Goal: Task Accomplishment & Management: Use online tool/utility

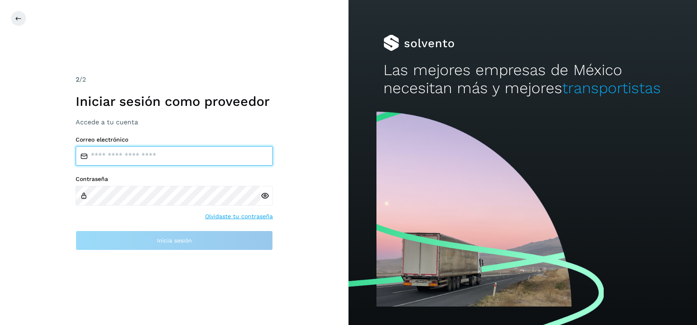
type input "**********"
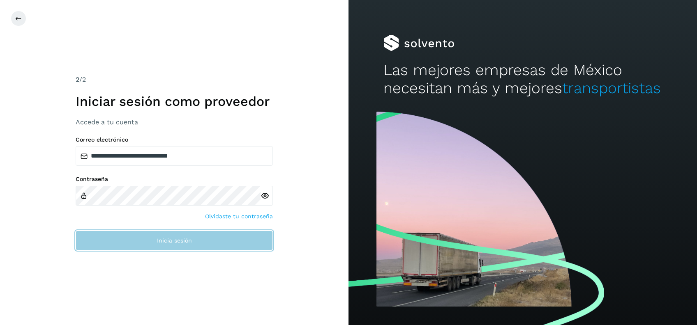
click at [155, 241] on button "Inicia sesión" at bounding box center [174, 241] width 197 height 20
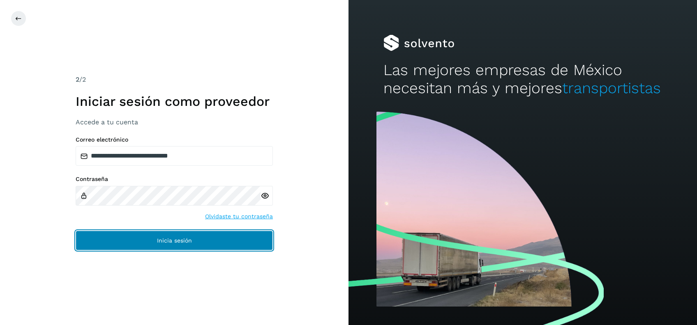
click at [210, 242] on button "Inicia sesión" at bounding box center [174, 241] width 197 height 20
click at [191, 240] on span "Inicia sesión" at bounding box center [174, 241] width 35 height 6
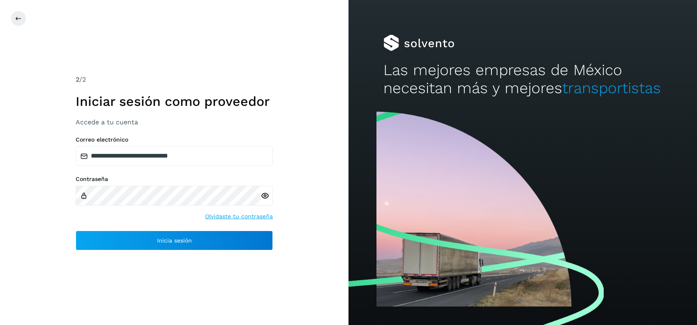
click at [266, 196] on icon at bounding box center [264, 196] width 9 height 9
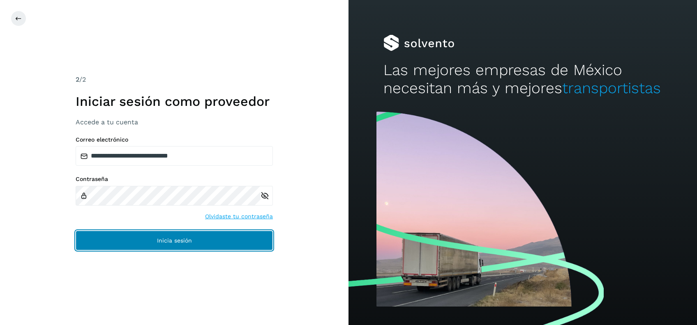
click at [179, 249] on button "Inicia sesión" at bounding box center [174, 241] width 197 height 20
click at [179, 246] on button "Inicia sesión" at bounding box center [174, 241] width 197 height 20
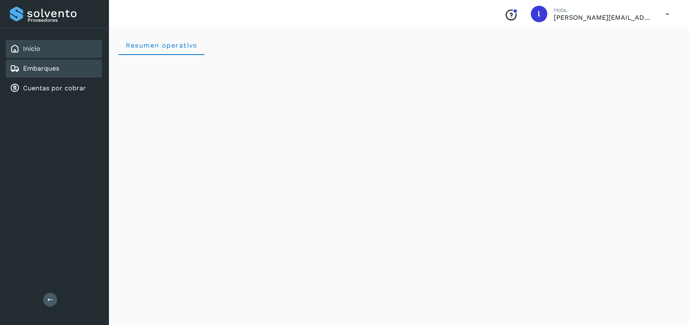
click at [37, 66] on link "Embarques" at bounding box center [41, 69] width 36 height 8
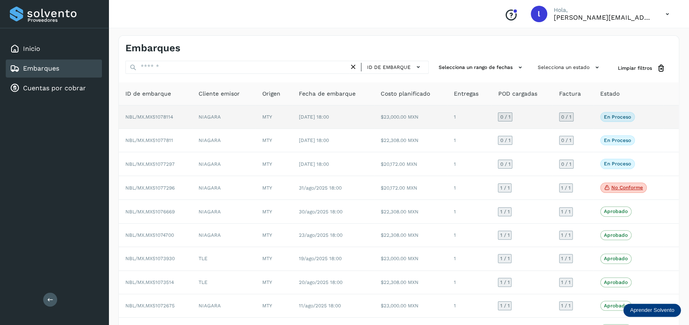
click at [242, 118] on td "NIAGARA" at bounding box center [224, 117] width 64 height 23
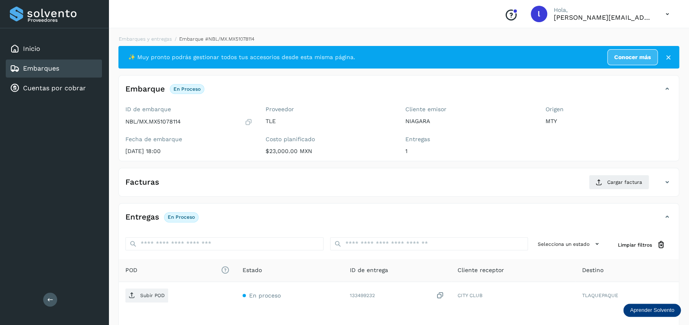
scroll to position [55, 0]
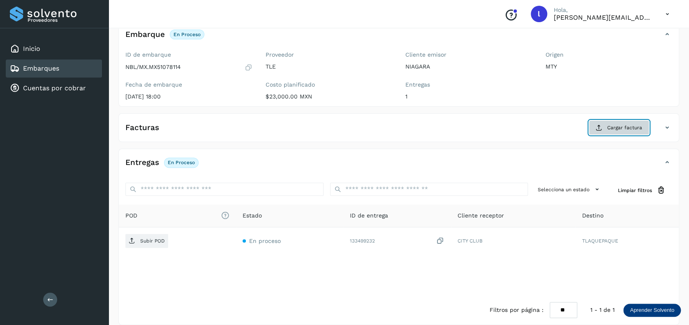
click at [612, 131] on span "Cargar factura" at bounding box center [624, 127] width 35 height 7
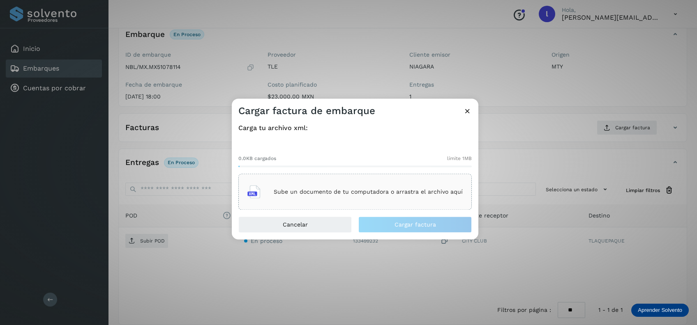
click at [294, 186] on div "Sube un documento de tu computadora o arrastra el archivo aquí" at bounding box center [354, 192] width 215 height 22
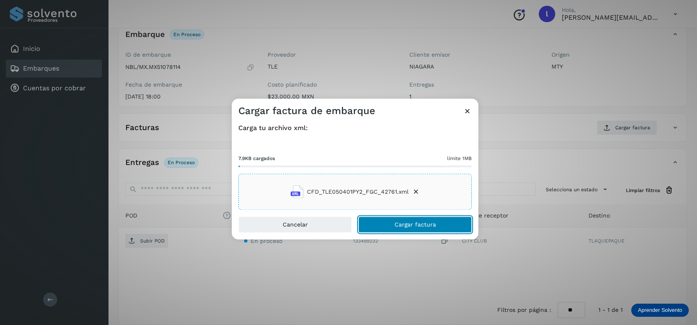
click at [389, 221] on button "Cargar factura" at bounding box center [414, 225] width 113 height 16
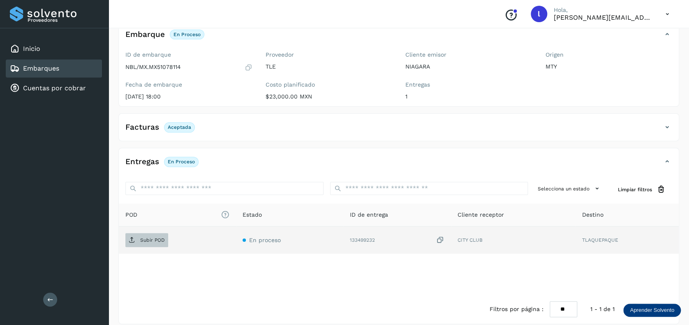
click at [159, 239] on p "Subir POD" at bounding box center [152, 240] width 25 height 6
click at [67, 71] on div "Embarques" at bounding box center [54, 69] width 96 height 18
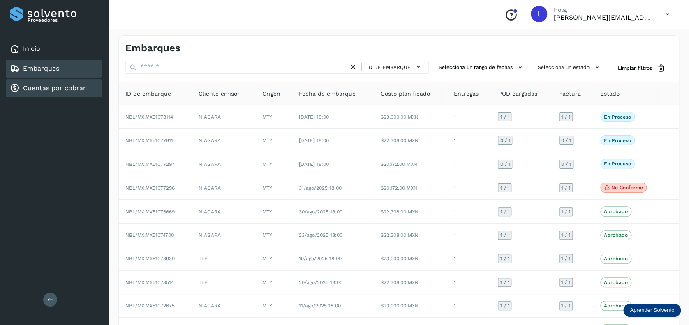
click at [53, 88] on link "Cuentas por cobrar" at bounding box center [54, 88] width 63 height 8
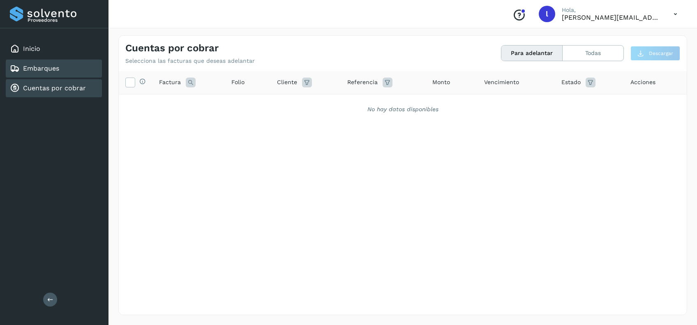
click at [52, 69] on link "Embarques" at bounding box center [41, 69] width 36 height 8
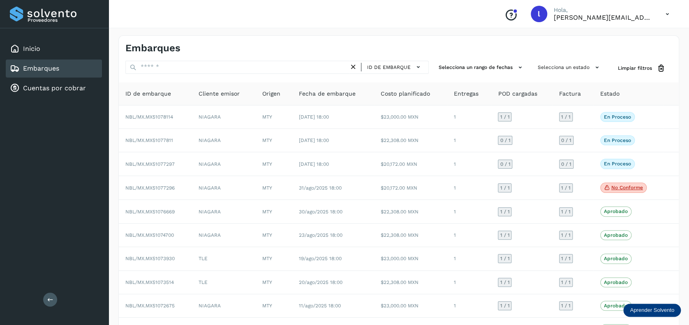
click at [670, 15] on icon at bounding box center [667, 14] width 17 height 17
click at [293, 46] on div at bounding box center [344, 162] width 689 height 325
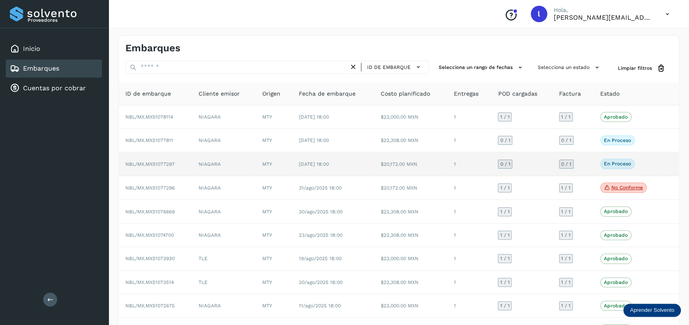
click at [247, 163] on td "NIAGARA" at bounding box center [224, 163] width 64 height 23
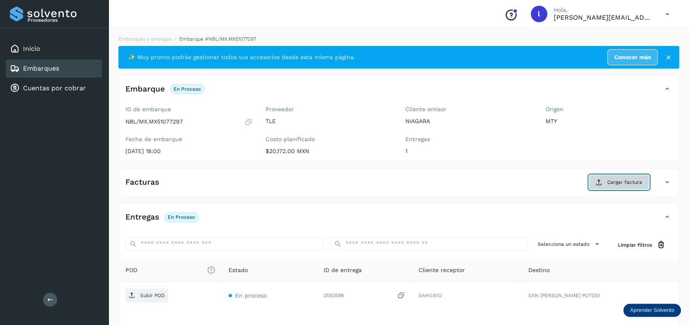
click at [624, 181] on span "Cargar factura" at bounding box center [624, 182] width 35 height 7
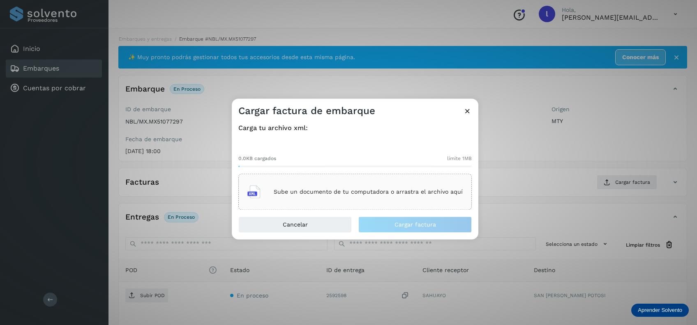
click at [362, 197] on div "Sube un documento de tu computadora o arrastra el archivo aquí" at bounding box center [354, 192] width 215 height 22
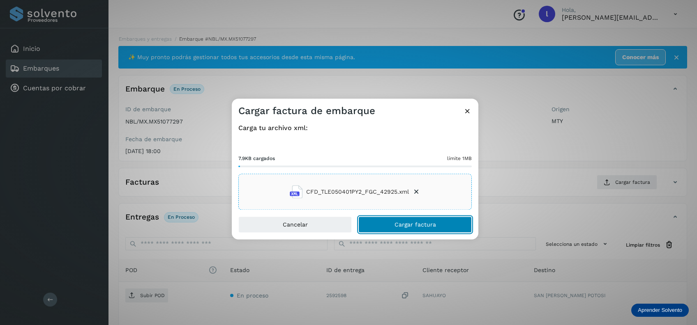
click at [392, 222] on button "Cargar factura" at bounding box center [414, 225] width 113 height 16
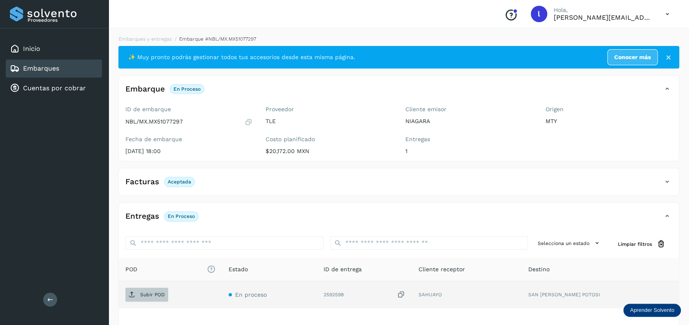
click at [142, 293] on p "Subir POD" at bounding box center [152, 295] width 25 height 6
click at [53, 70] on link "Embarques" at bounding box center [41, 69] width 36 height 8
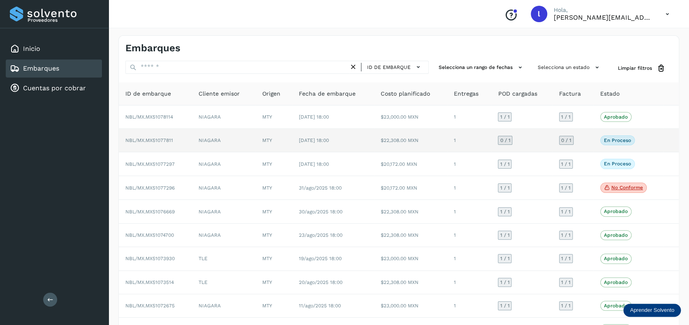
click at [183, 141] on td "NBL/MX.MX51077811" at bounding box center [155, 140] width 73 height 23
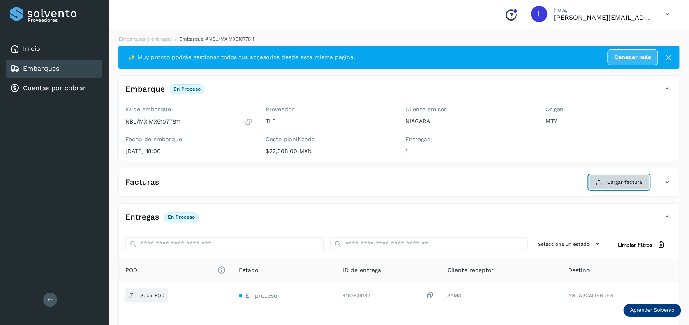
click at [625, 187] on button "Cargar factura" at bounding box center [618, 182] width 60 height 15
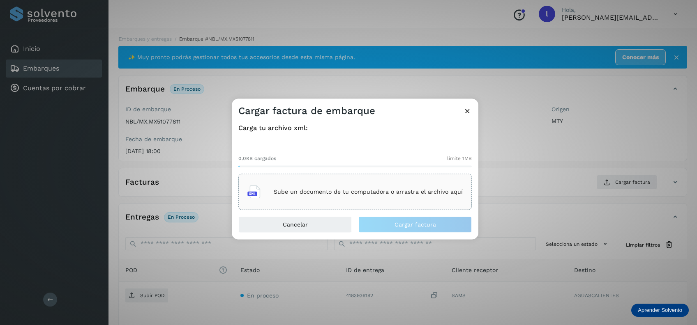
click at [348, 201] on div "Sube un documento de tu computadora o arrastra el archivo aquí" at bounding box center [354, 192] width 215 height 22
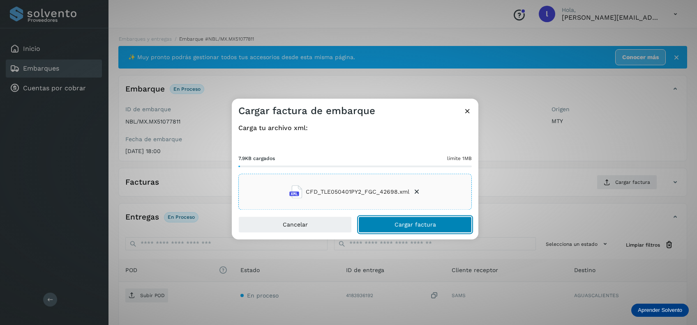
click at [398, 224] on span "Cargar factura" at bounding box center [414, 225] width 41 height 6
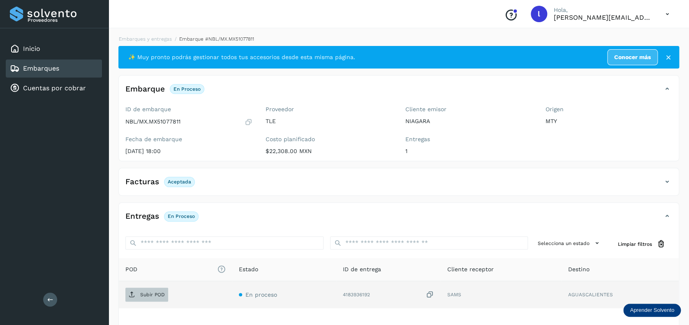
click at [152, 295] on p "Subir POD" at bounding box center [152, 295] width 25 height 6
click at [52, 69] on link "Embarques" at bounding box center [41, 69] width 36 height 8
